Goal: Check status: Check status

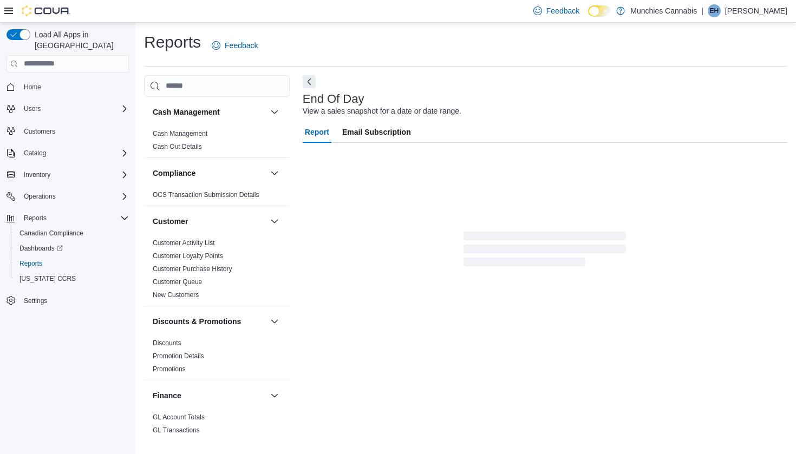
scroll to position [24, 0]
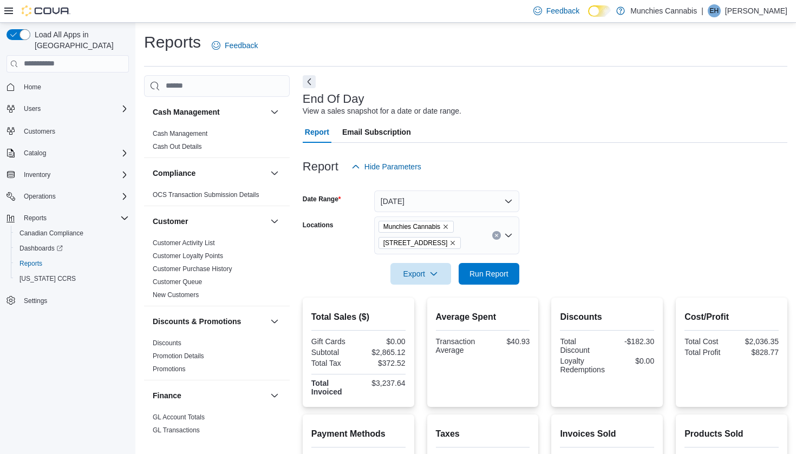
scroll to position [24, 0]
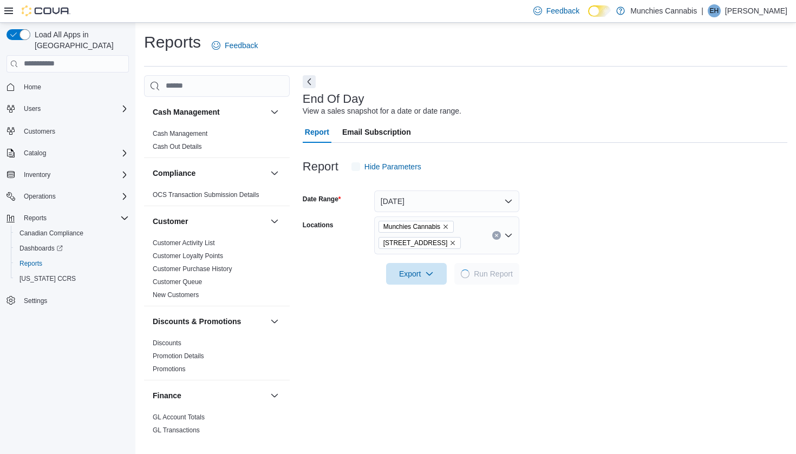
scroll to position [24, 0]
